Goal: Task Accomplishment & Management: Complete application form

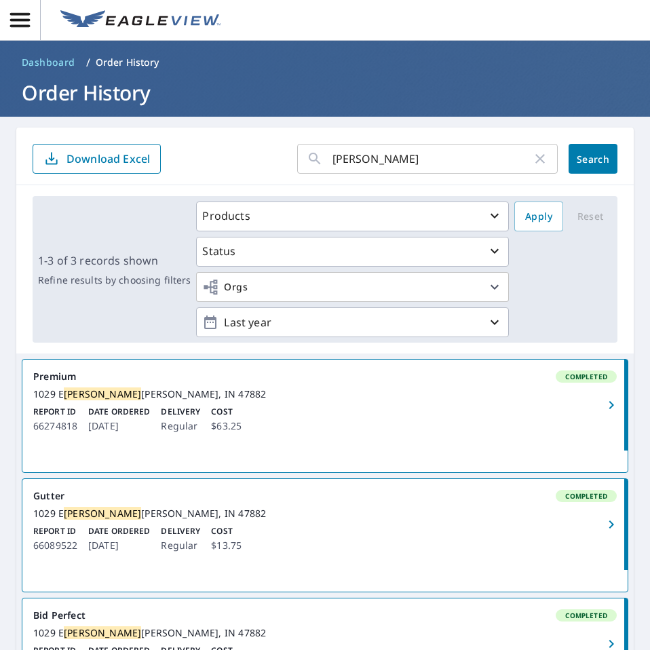
click at [54, 62] on span "Dashboard" at bounding box center [49, 63] width 54 height 14
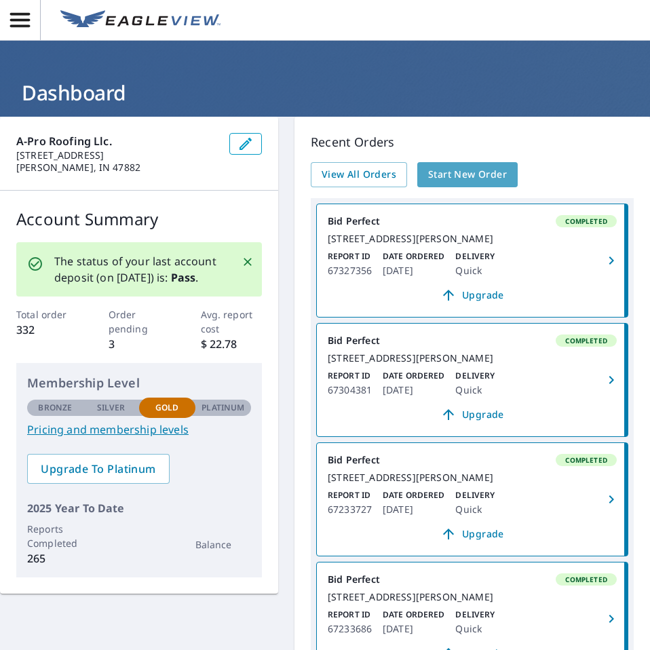
click at [437, 165] on link "Start New Order" at bounding box center [467, 174] width 100 height 25
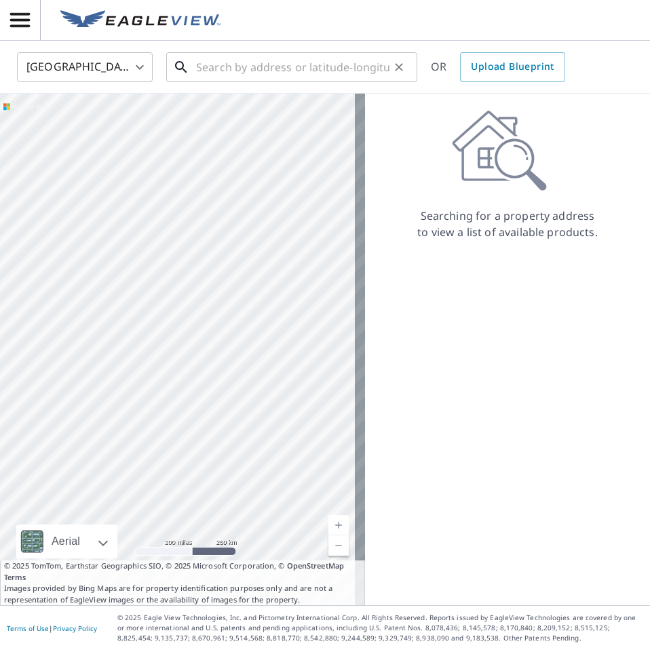
click at [263, 62] on input "text" at bounding box center [292, 67] width 193 height 38
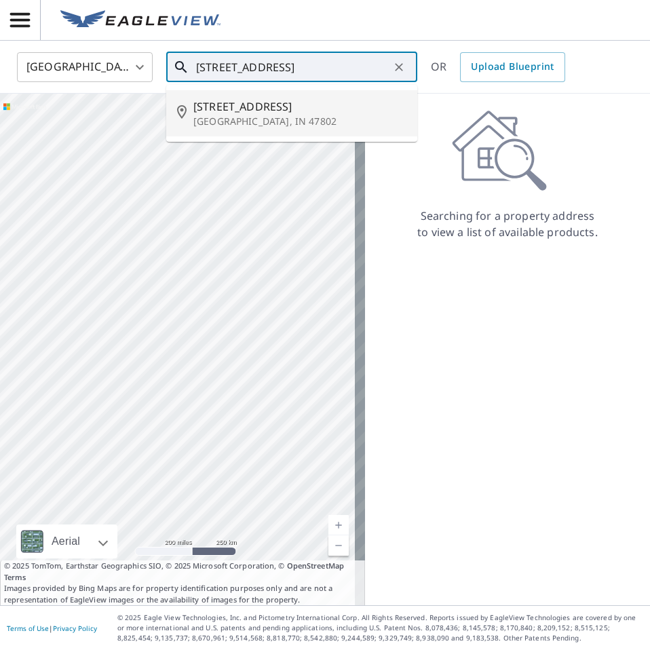
click at [248, 108] on span "[STREET_ADDRESS]" at bounding box center [299, 106] width 213 height 16
type input "[STREET_ADDRESS]"
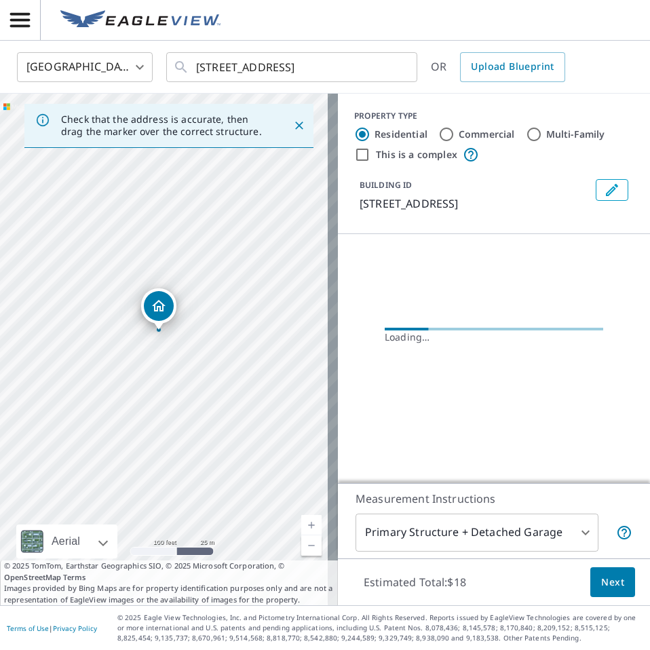
drag, startPoint x: 146, startPoint y: 310, endPoint x: 187, endPoint y: 376, distance: 77.7
click at [187, 376] on div "[STREET_ADDRESS]" at bounding box center [169, 350] width 338 height 512
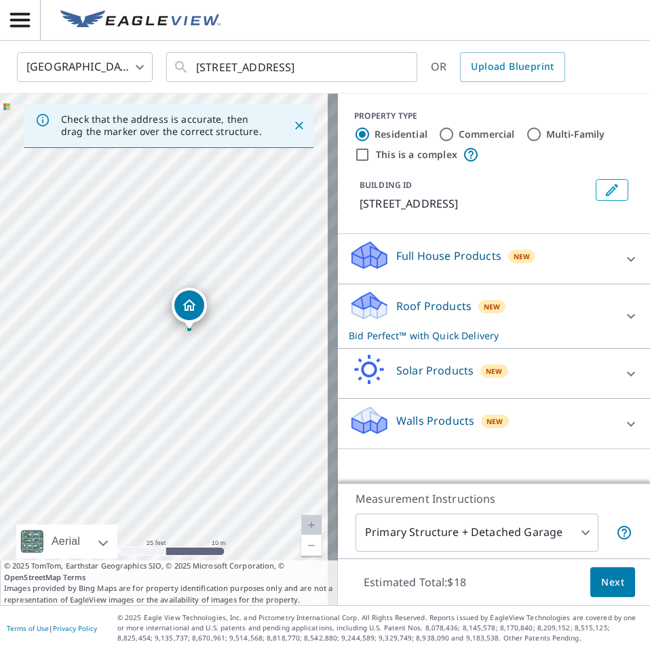
drag, startPoint x: 180, startPoint y: 347, endPoint x: 246, endPoint y: 380, distance: 73.1
click at [246, 380] on div "[STREET_ADDRESS]" at bounding box center [169, 350] width 338 height 512
click at [590, 585] on button "Next" at bounding box center [612, 582] width 45 height 31
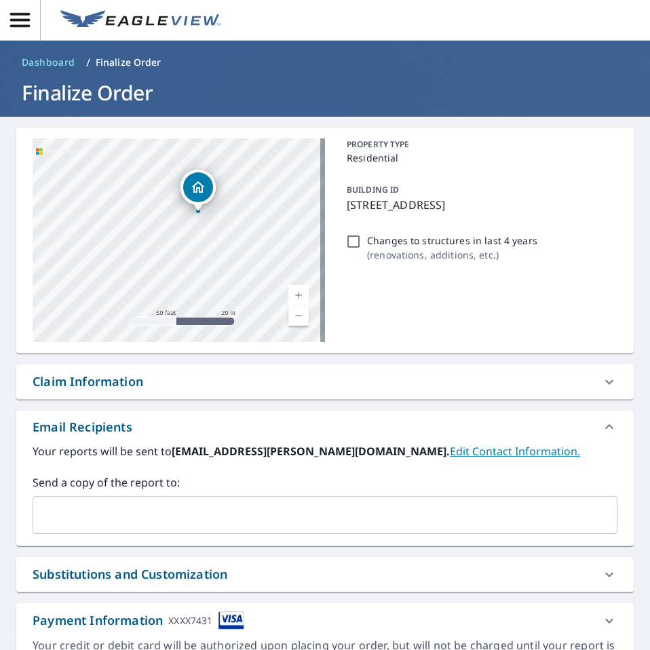
drag, startPoint x: 161, startPoint y: 261, endPoint x: 263, endPoint y: 192, distance: 123.1
click at [263, 192] on div "[STREET_ADDRESS]" at bounding box center [179, 240] width 292 height 204
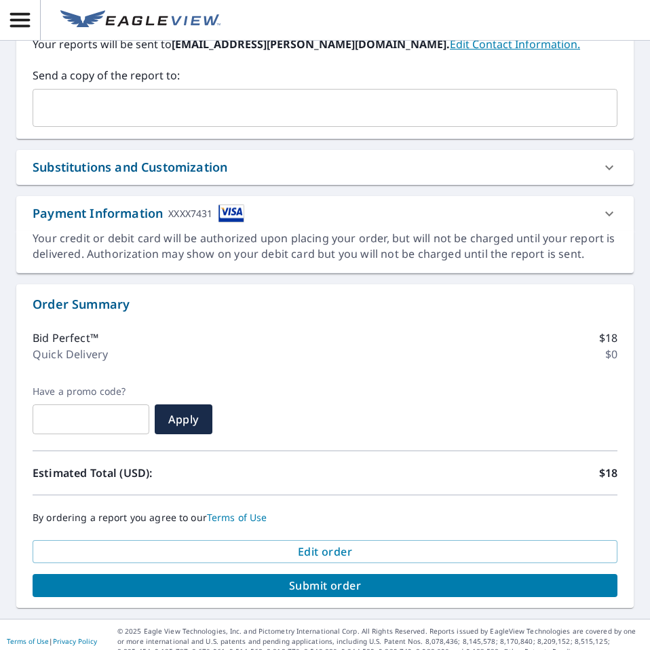
scroll to position [421, 0]
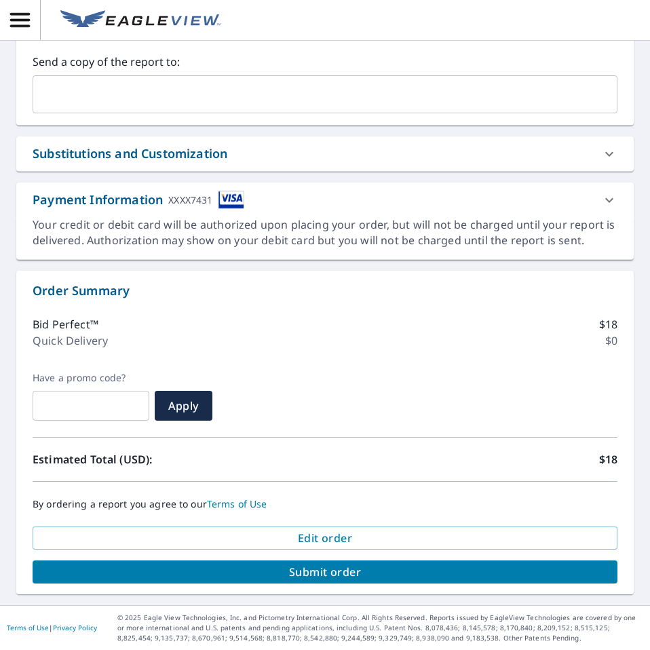
click at [380, 564] on span "Submit order" at bounding box center [324, 571] width 563 height 15
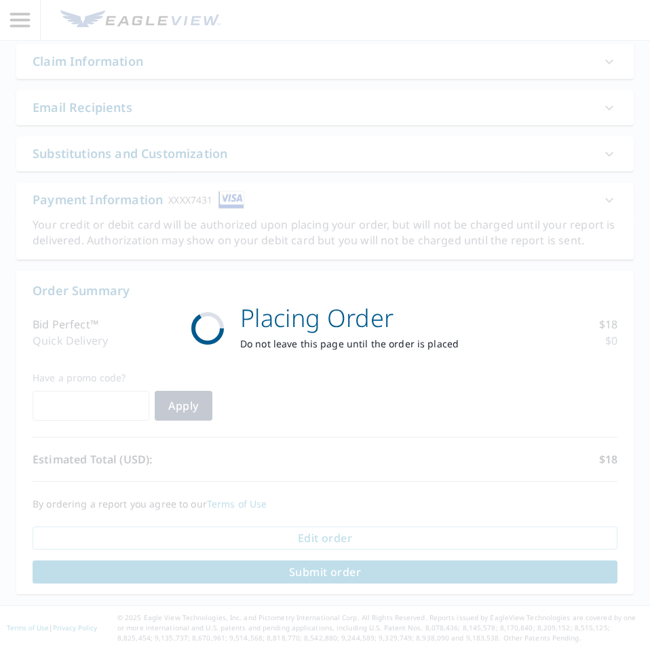
scroll to position [320, 0]
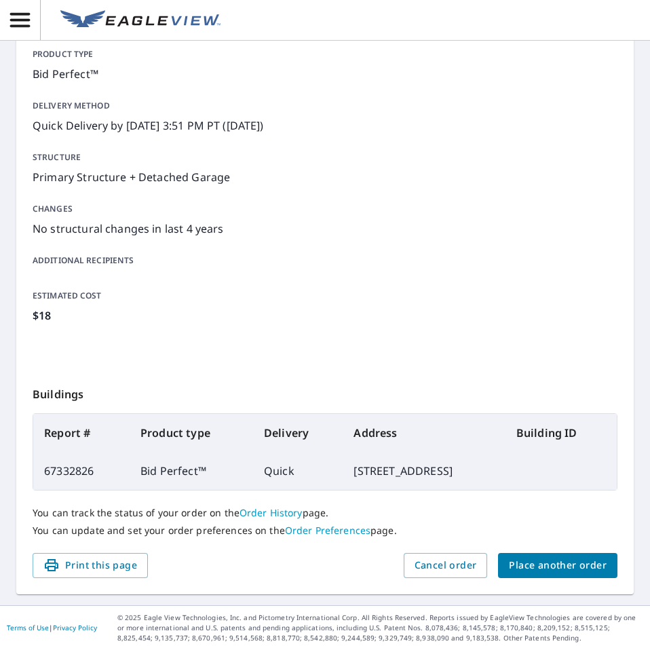
scroll to position [150, 0]
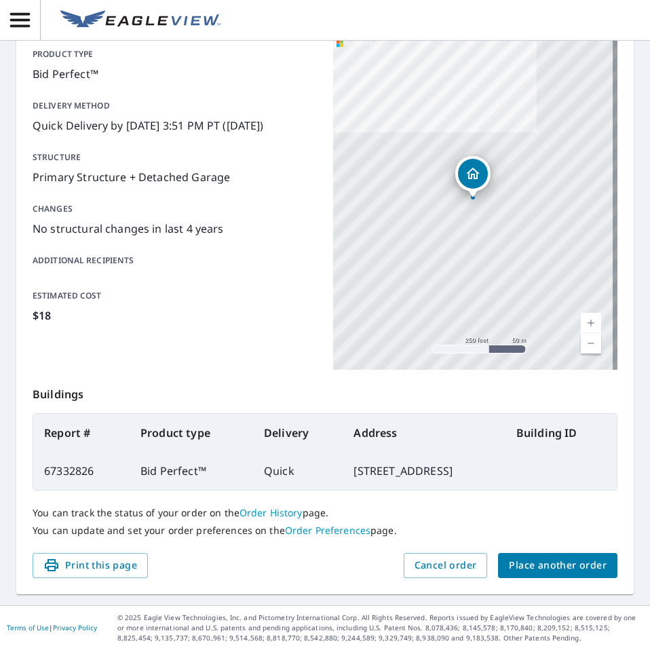
click at [512, 562] on span "Place another order" at bounding box center [558, 565] width 98 height 17
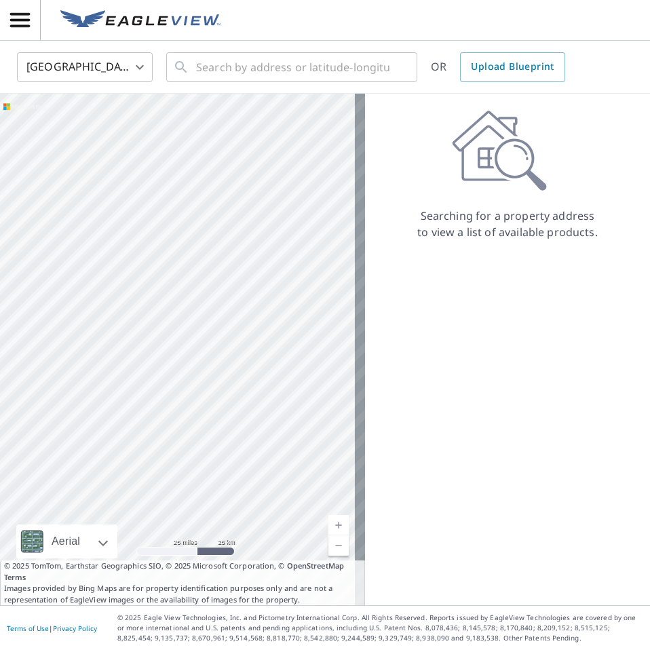
drag, startPoint x: 218, startPoint y: 254, endPoint x: 232, endPoint y: 288, distance: 35.9
click at [232, 288] on div at bounding box center [182, 350] width 365 height 512
drag, startPoint x: 253, startPoint y: 351, endPoint x: 173, endPoint y: 365, distance: 81.3
click at [173, 365] on div at bounding box center [182, 350] width 365 height 512
drag, startPoint x: 261, startPoint y: 322, endPoint x: 263, endPoint y: 341, distance: 19.9
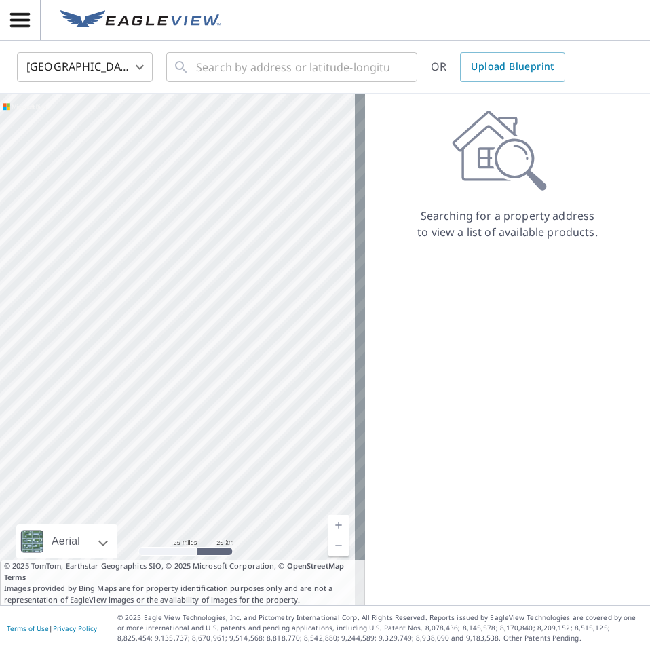
click at [263, 341] on div at bounding box center [182, 350] width 365 height 512
drag, startPoint x: 172, startPoint y: 325, endPoint x: 317, endPoint y: 316, distance: 145.4
click at [317, 316] on div at bounding box center [182, 350] width 365 height 512
drag, startPoint x: 180, startPoint y: 301, endPoint x: 265, endPoint y: 378, distance: 114.3
click at [265, 378] on div at bounding box center [182, 350] width 365 height 512
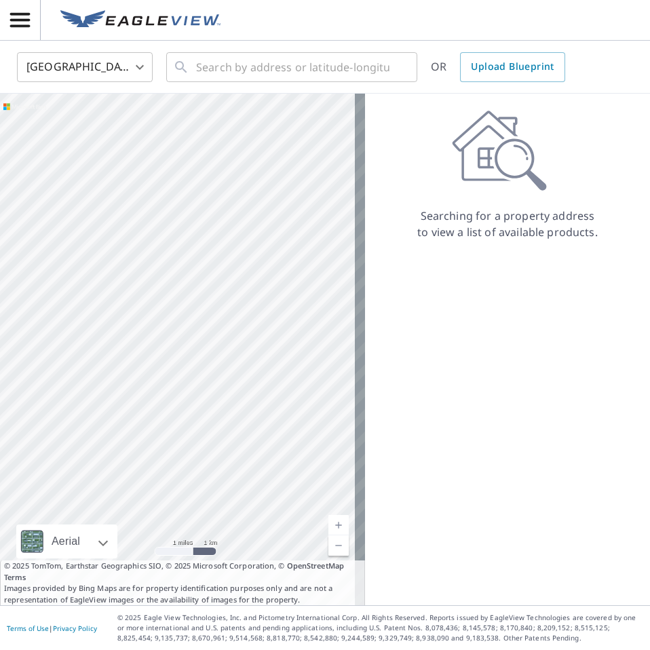
drag, startPoint x: 266, startPoint y: 250, endPoint x: 112, endPoint y: 281, distance: 157.0
click at [112, 281] on div at bounding box center [182, 350] width 365 height 512
drag, startPoint x: 157, startPoint y: 357, endPoint x: 246, endPoint y: 271, distance: 122.8
click at [246, 271] on div at bounding box center [182, 350] width 365 height 512
drag, startPoint x: 300, startPoint y: 424, endPoint x: 234, endPoint y: 271, distance: 166.2
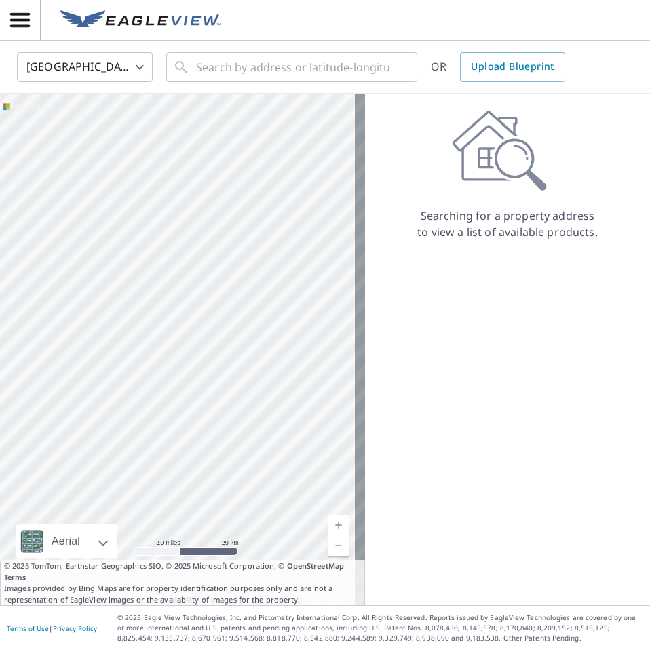
click at [234, 271] on div at bounding box center [182, 350] width 365 height 512
drag, startPoint x: 145, startPoint y: 270, endPoint x: 196, endPoint y: 374, distance: 115.6
click at [196, 374] on div at bounding box center [182, 350] width 365 height 512
drag, startPoint x: 237, startPoint y: 413, endPoint x: 191, endPoint y: 290, distance: 130.9
click at [191, 290] on div at bounding box center [182, 350] width 365 height 512
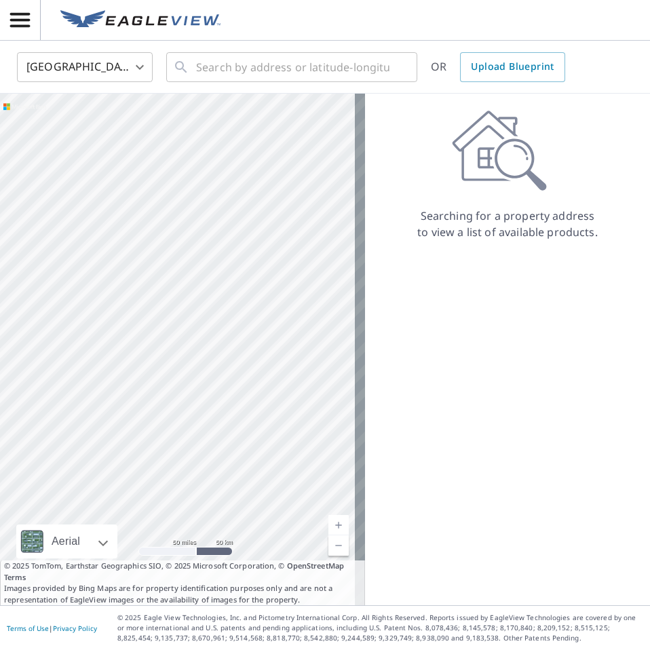
drag, startPoint x: 82, startPoint y: 293, endPoint x: 140, endPoint y: 298, distance: 57.9
click at [142, 297] on div at bounding box center [182, 350] width 365 height 512
drag, startPoint x: 185, startPoint y: 229, endPoint x: 123, endPoint y: 495, distance: 273.8
click at [136, 508] on div at bounding box center [182, 350] width 365 height 512
drag, startPoint x: 182, startPoint y: 332, endPoint x: 173, endPoint y: 389, distance: 57.7
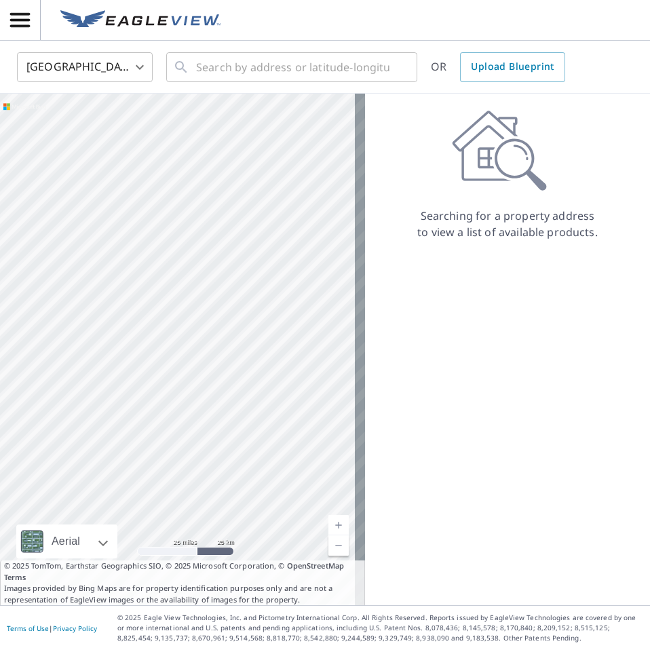
click at [173, 389] on div at bounding box center [182, 350] width 365 height 512
drag, startPoint x: 197, startPoint y: 373, endPoint x: 216, endPoint y: 258, distance: 116.2
click at [216, 258] on div at bounding box center [182, 350] width 365 height 512
drag, startPoint x: 199, startPoint y: 421, endPoint x: 128, endPoint y: 201, distance: 231.1
click at [128, 201] on div at bounding box center [182, 350] width 365 height 512
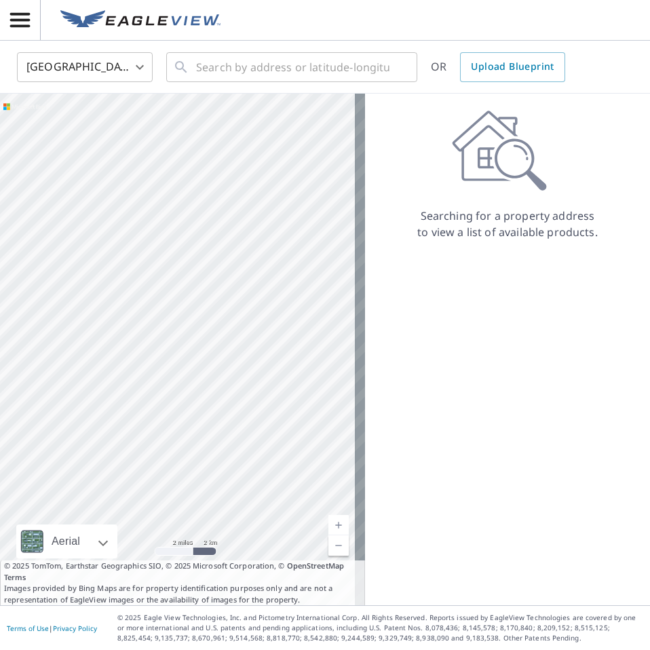
drag, startPoint x: 237, startPoint y: 349, endPoint x: 28, endPoint y: 322, distance: 210.6
click at [0, 310] on html "AM AM United States US ​ ​ OR Upload Blueprint Aerial Road A standard road map …" at bounding box center [325, 325] width 650 height 650
click at [143, 336] on div at bounding box center [182, 350] width 365 height 512
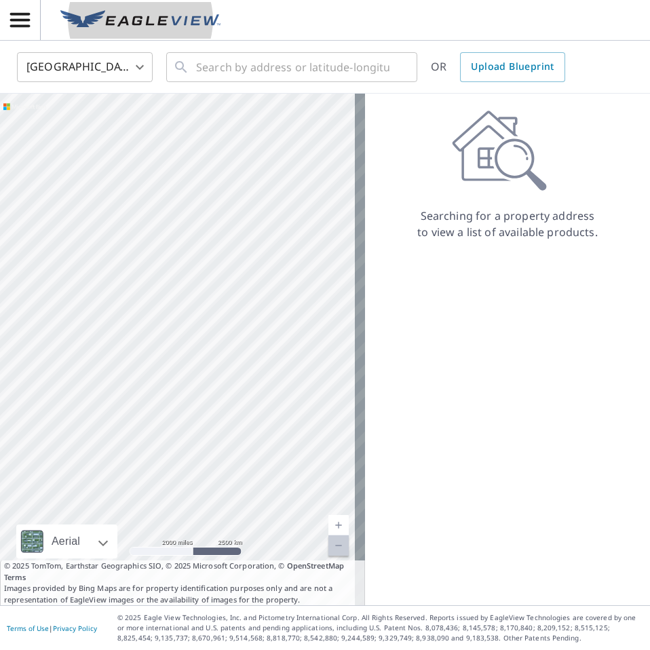
click at [123, 12] on img at bounding box center [140, 20] width 160 height 20
